Goal: Information Seeking & Learning: Learn about a topic

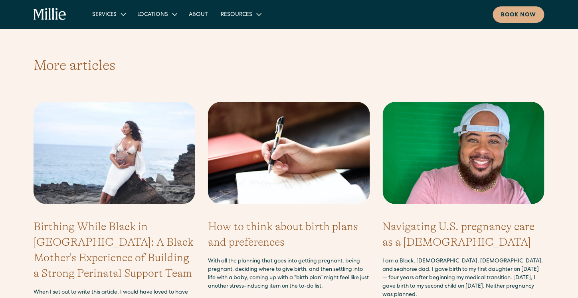
scroll to position [2868, 0]
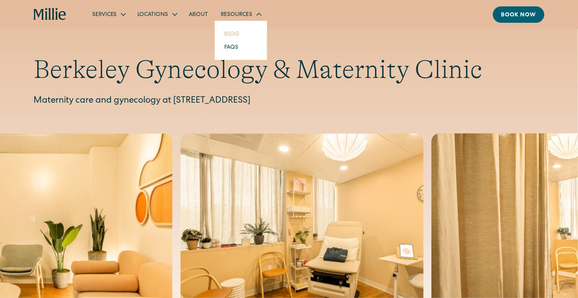
click at [229, 31] on link "Blog" at bounding box center [232, 33] width 28 height 13
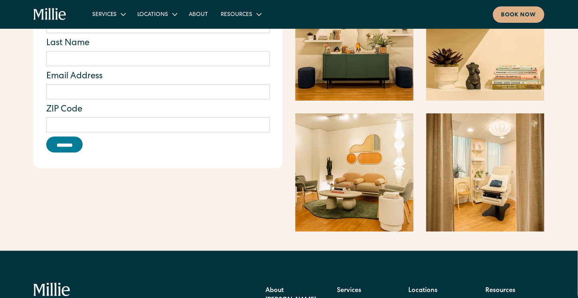
scroll to position [1258, 0]
